Goal: Navigation & Orientation: Find specific page/section

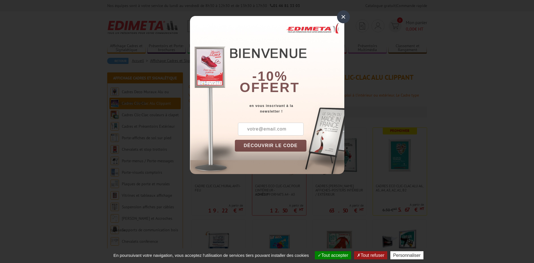
click at [345, 17] on div "×" at bounding box center [343, 16] width 13 height 13
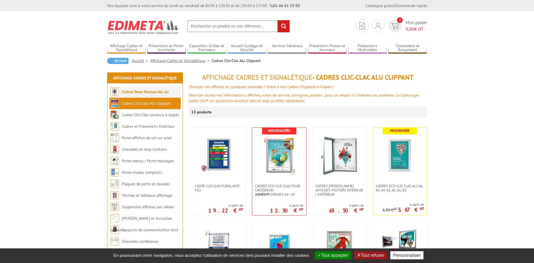
click at [138, 91] on link "Cadres Deco Muraux Alu ou [GEOGRAPHIC_DATA]" at bounding box center [140, 97] width 58 height 17
